Goal: Entertainment & Leisure: Consume media (video, audio)

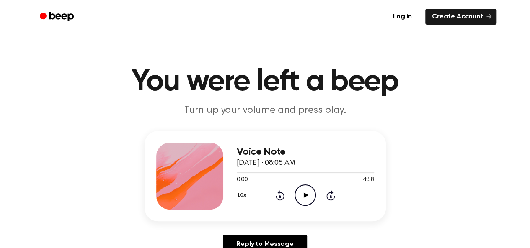
click at [302, 191] on icon "Play Audio" at bounding box center [304, 195] width 21 height 21
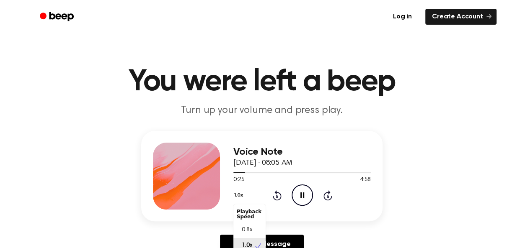
click at [239, 194] on button "1.0x" at bounding box center [239, 196] width 13 height 14
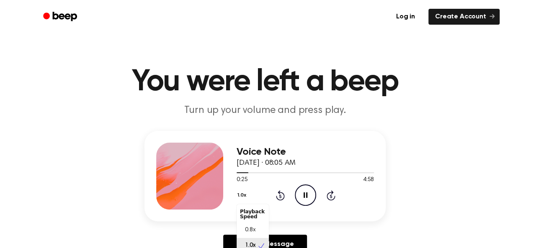
scroll to position [5, 0]
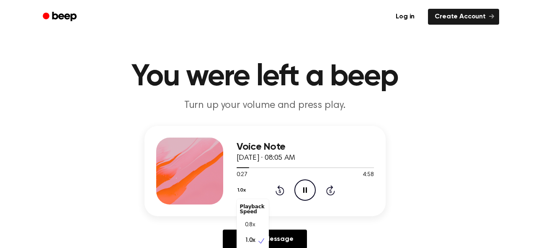
click at [242, 191] on button "1.0x" at bounding box center [243, 190] width 13 height 14
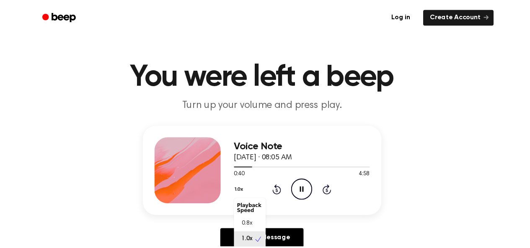
scroll to position [4, 0]
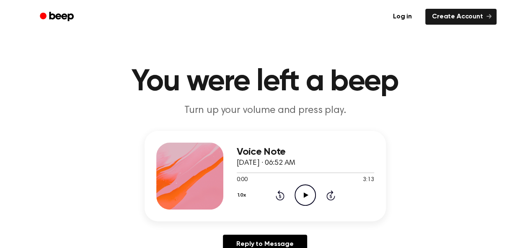
click at [301, 193] on icon "Play Audio" at bounding box center [304, 195] width 21 height 21
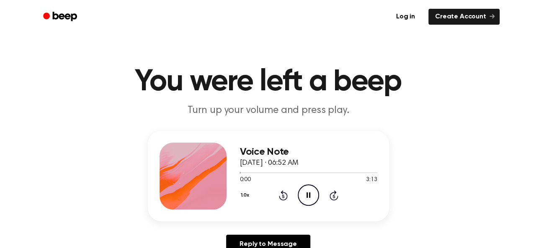
scroll to position [5, 0]
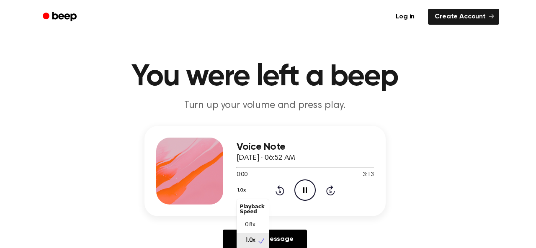
click at [248, 198] on div "1.0x Playback Speed 0.8x 1.0x 1.2x 1.5x 2.0x" at bounding box center [243, 191] width 13 height 13
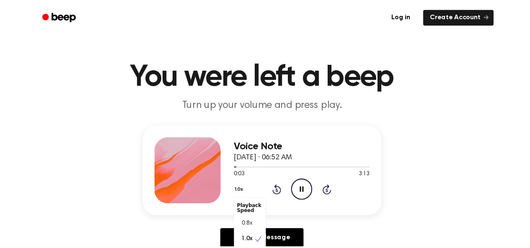
scroll to position [4, 0]
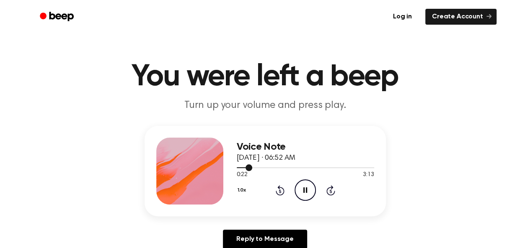
click at [290, 166] on div at bounding box center [305, 167] width 137 height 7
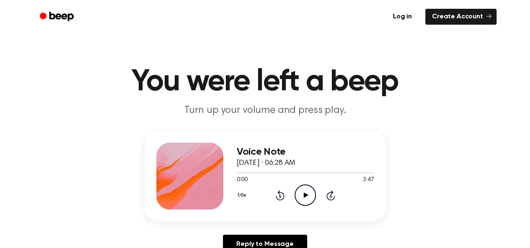
click at [302, 192] on icon "Play Audio" at bounding box center [304, 195] width 21 height 21
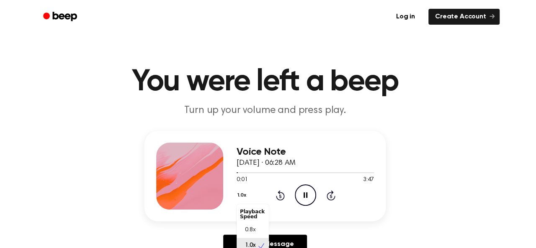
scroll to position [5, 0]
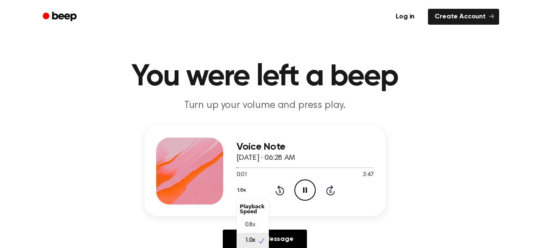
click at [240, 194] on button "1.0x" at bounding box center [243, 190] width 13 height 14
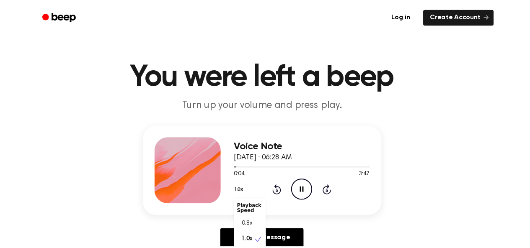
scroll to position [4, 0]
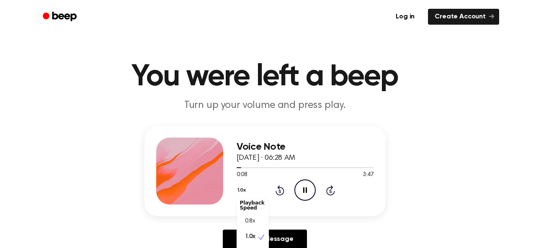
click at [331, 192] on icon at bounding box center [331, 191] width 2 height 3
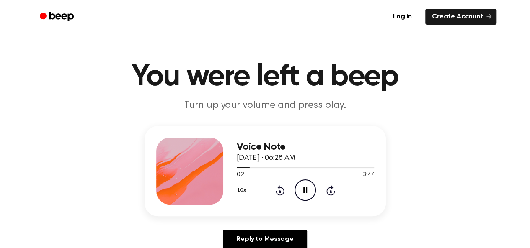
click at [331, 192] on icon at bounding box center [331, 191] width 2 height 3
click at [290, 168] on div at bounding box center [305, 168] width 137 height 1
click at [238, 167] on div at bounding box center [305, 167] width 137 height 7
click at [307, 187] on icon "Pause Audio" at bounding box center [304, 190] width 21 height 21
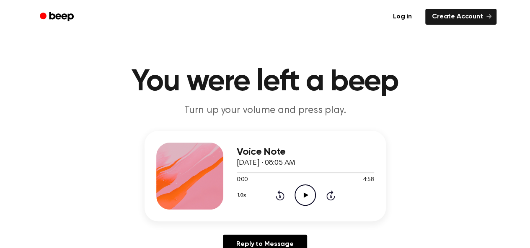
click at [304, 190] on icon "Play Audio" at bounding box center [304, 195] width 21 height 21
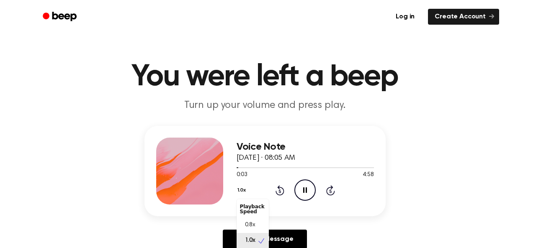
click at [240, 196] on button "1.0x" at bounding box center [243, 190] width 13 height 14
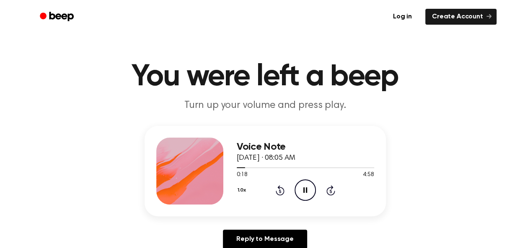
click at [329, 189] on icon "Skip 5 seconds" at bounding box center [330, 190] width 9 height 11
click at [327, 168] on div at bounding box center [305, 168] width 137 height 1
